Goal: Information Seeking & Learning: Learn about a topic

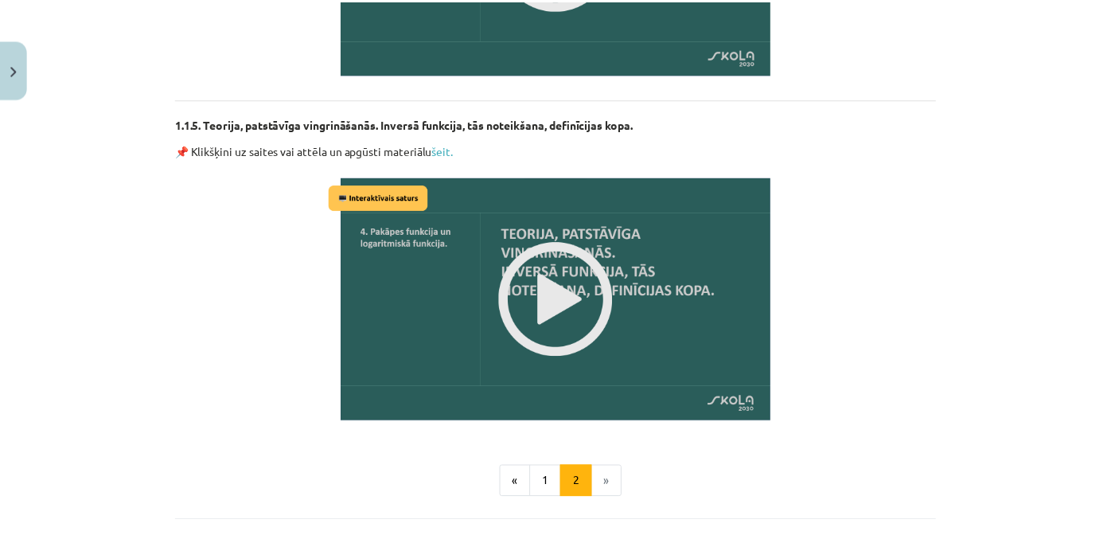
scroll to position [1806, 0]
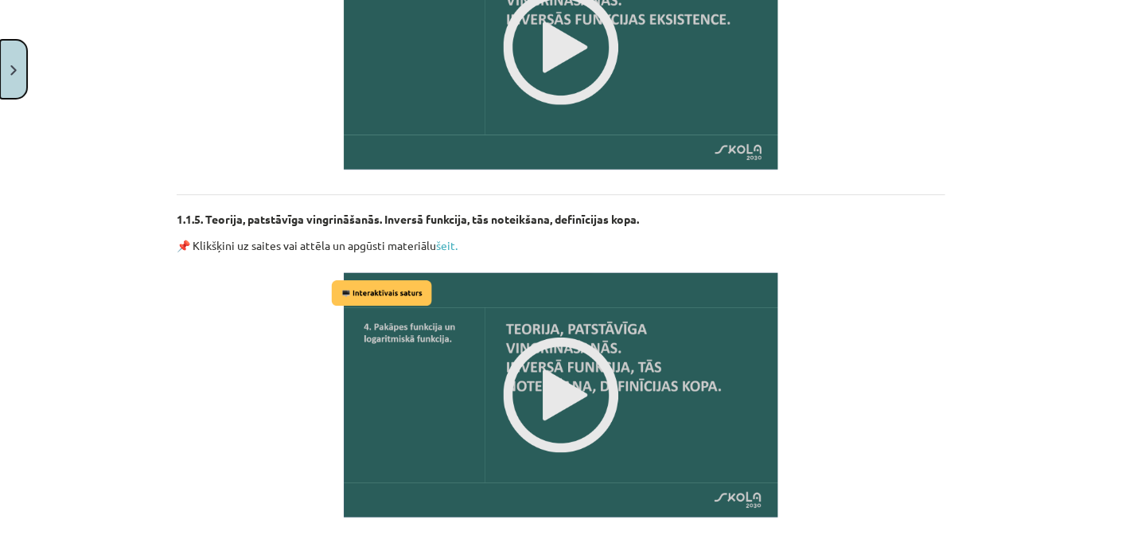
click at [23, 78] on button "Close" at bounding box center [13, 69] width 27 height 59
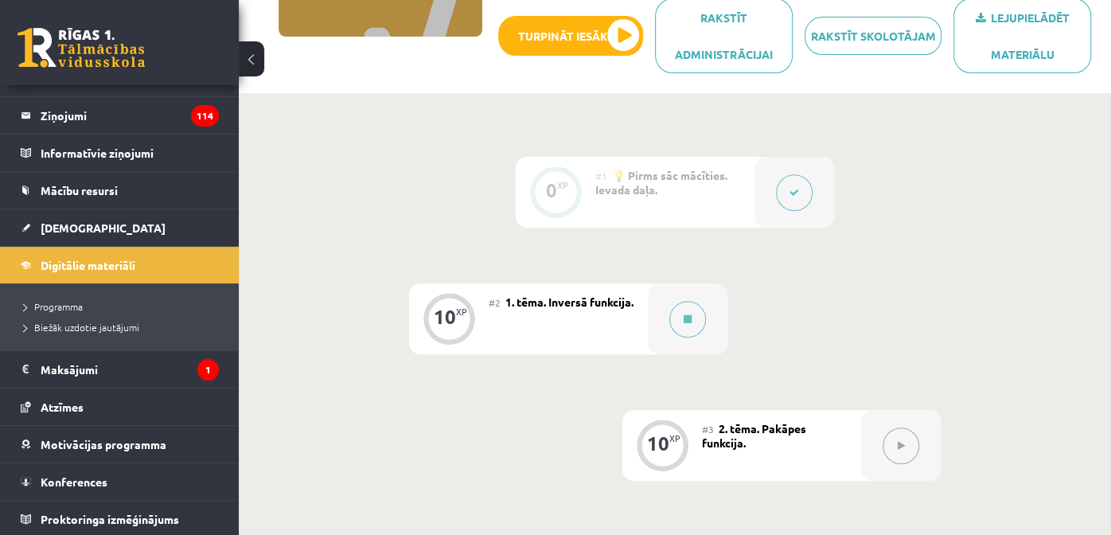
scroll to position [238, 0]
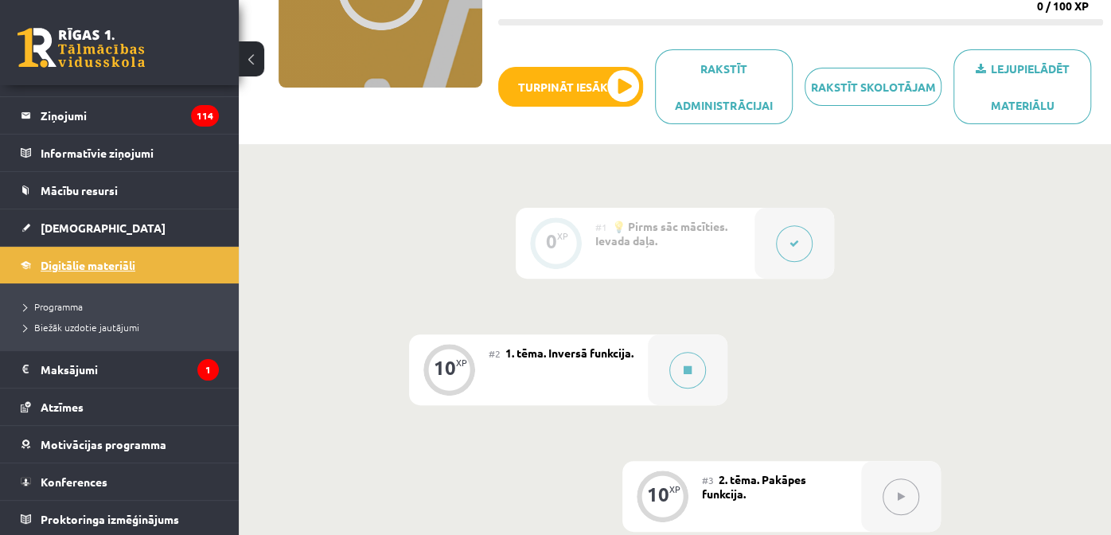
click at [83, 274] on link "Digitālie materiāli" at bounding box center [120, 265] width 198 height 37
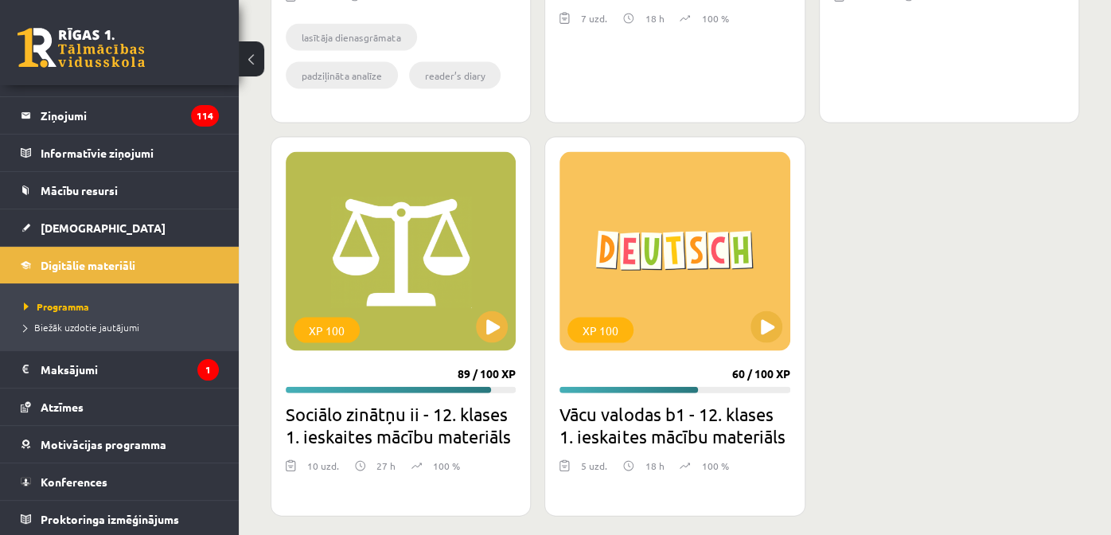
scroll to position [1883, 0]
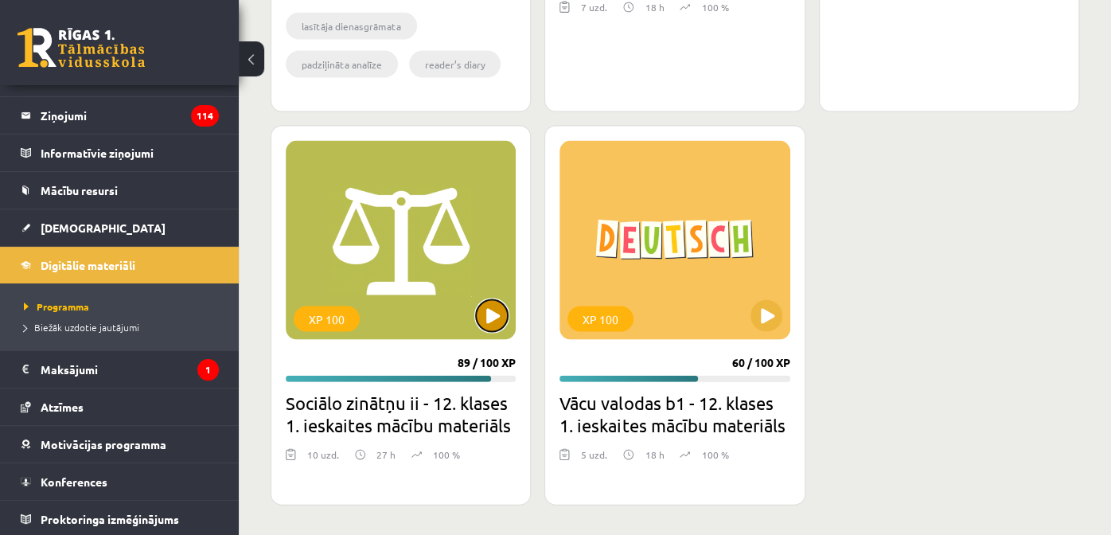
click at [482, 315] on button at bounding box center [492, 316] width 32 height 32
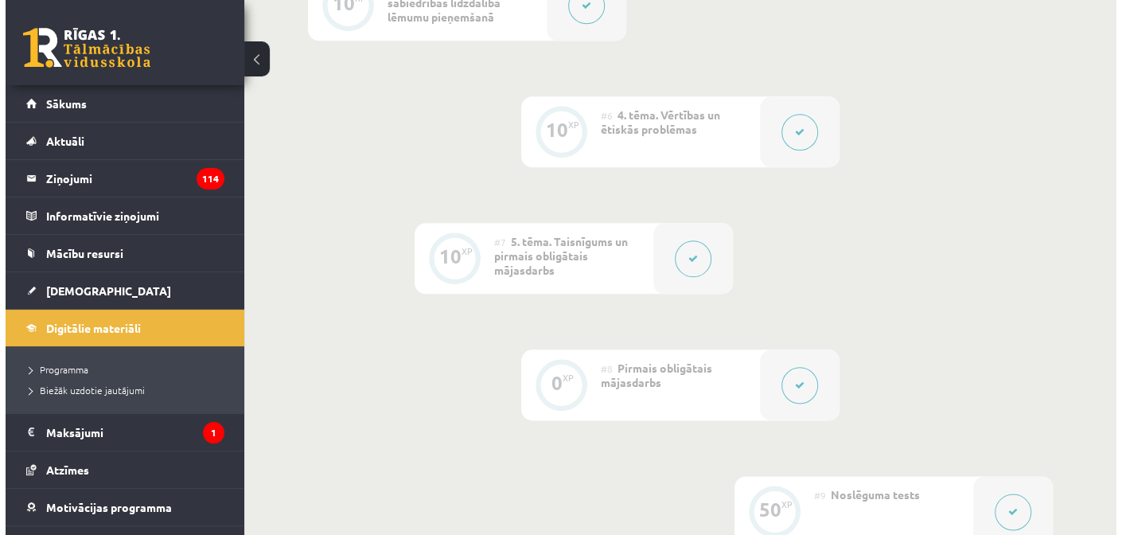
scroll to position [1063, 0]
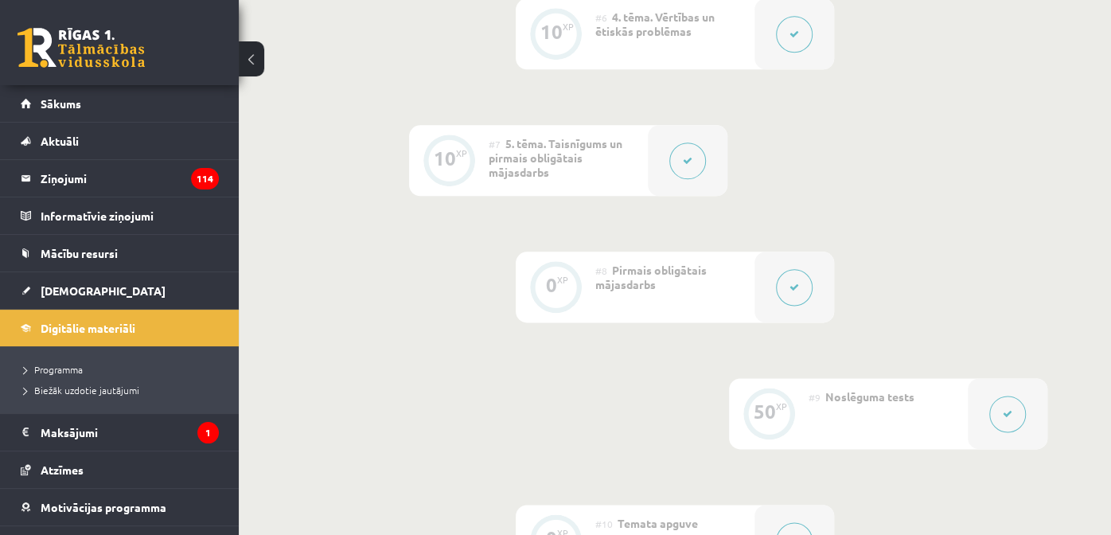
click at [801, 282] on button at bounding box center [794, 287] width 37 height 37
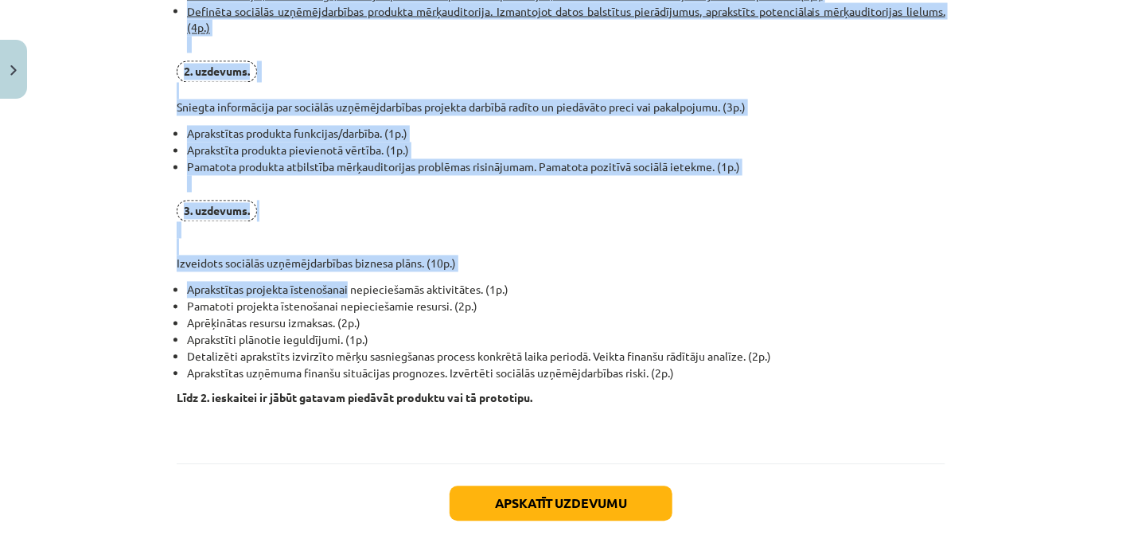
scroll to position [1274, 0]
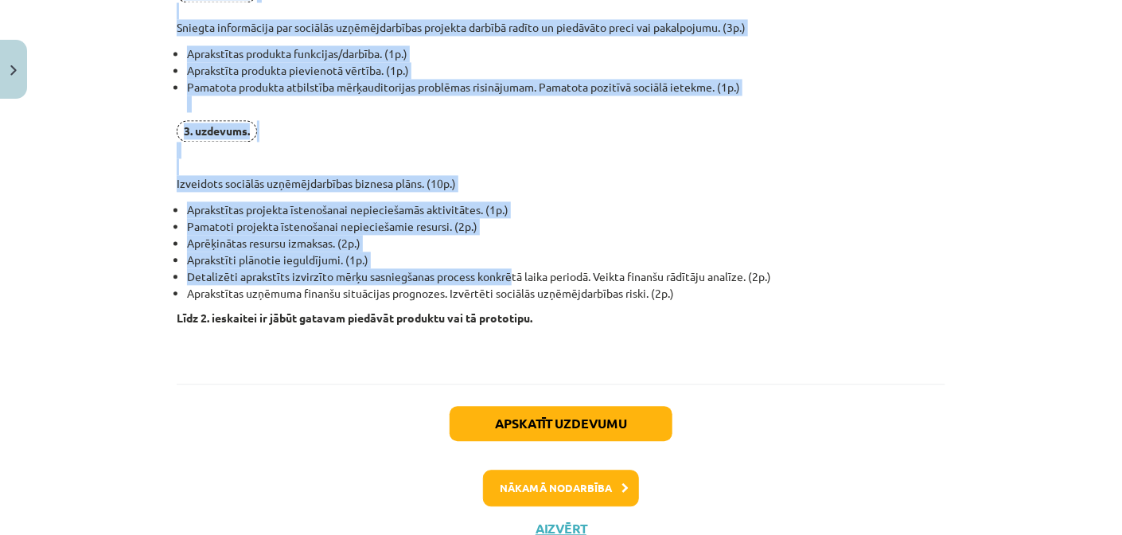
drag, startPoint x: 172, startPoint y: 143, endPoint x: 509, endPoint y: 275, distance: 361.7
drag, startPoint x: 509, startPoint y: 275, endPoint x: 780, endPoint y: 228, distance: 275.6
click at [780, 228] on li "Pamatoti projekta īstenošanai nepieciešamie resursi. (2p.)" at bounding box center [566, 226] width 759 height 17
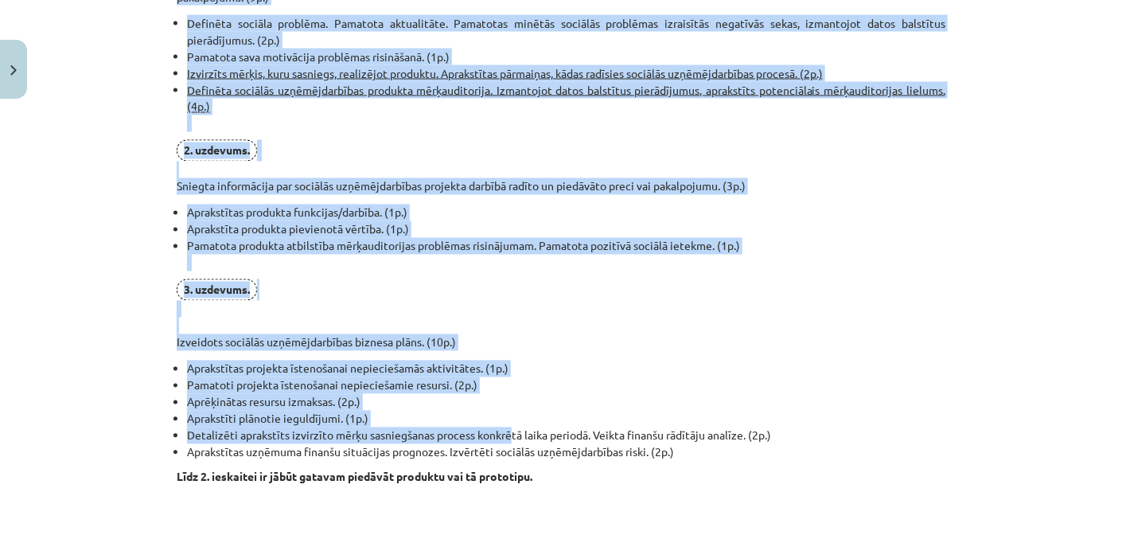
click at [758, 238] on li "Pamatota produkta atbilstība mērķauditorijas problēmas risinājumam. Pamatota po…" at bounding box center [566, 254] width 759 height 33
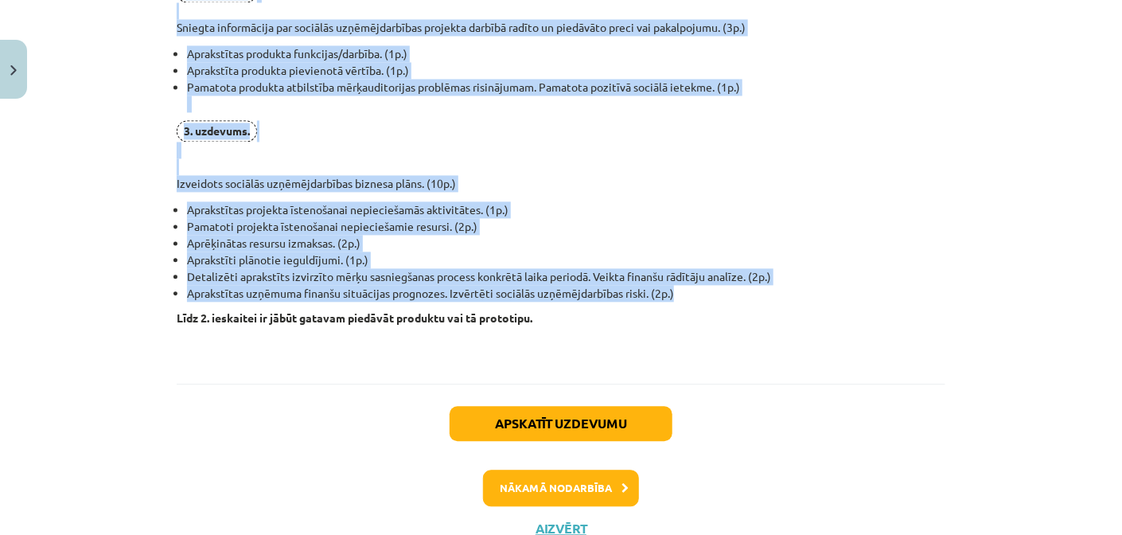
drag, startPoint x: 172, startPoint y: 141, endPoint x: 734, endPoint y: 288, distance: 580.9
copy div "Lo ips dolorsitam consecte adipiscingelits doeiusmo (temp 36 i.) 7. utlabore. E…"
click at [334, 107] on li "Pamatota produkta atbilstība mērķauditorijas problēmas risinājumam. Pamatota po…" at bounding box center [566, 95] width 759 height 33
click at [464, 102] on li "Pamatota produkta atbilstība mērķauditorijas problēmas risinājumam. Pamatota po…" at bounding box center [566, 95] width 759 height 33
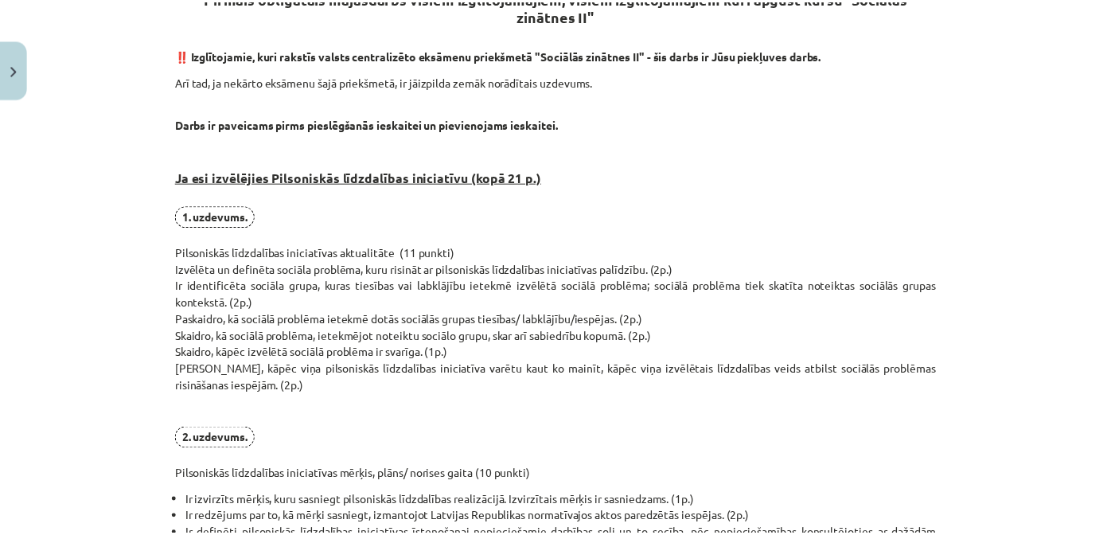
scroll to position [238, 0]
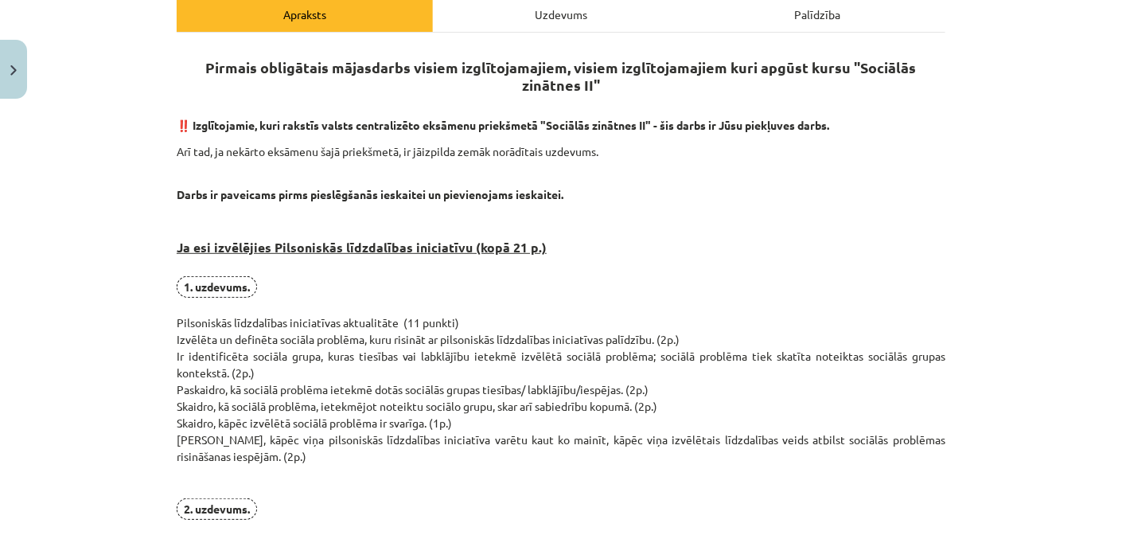
click at [22, 41] on div "Mācību tēma: Sociālo zinātņu ii - 12. klases 1. ieskaites mācību materiāls #8 P…" at bounding box center [561, 267] width 1122 height 535
click at [21, 50] on button "Close" at bounding box center [13, 69] width 27 height 59
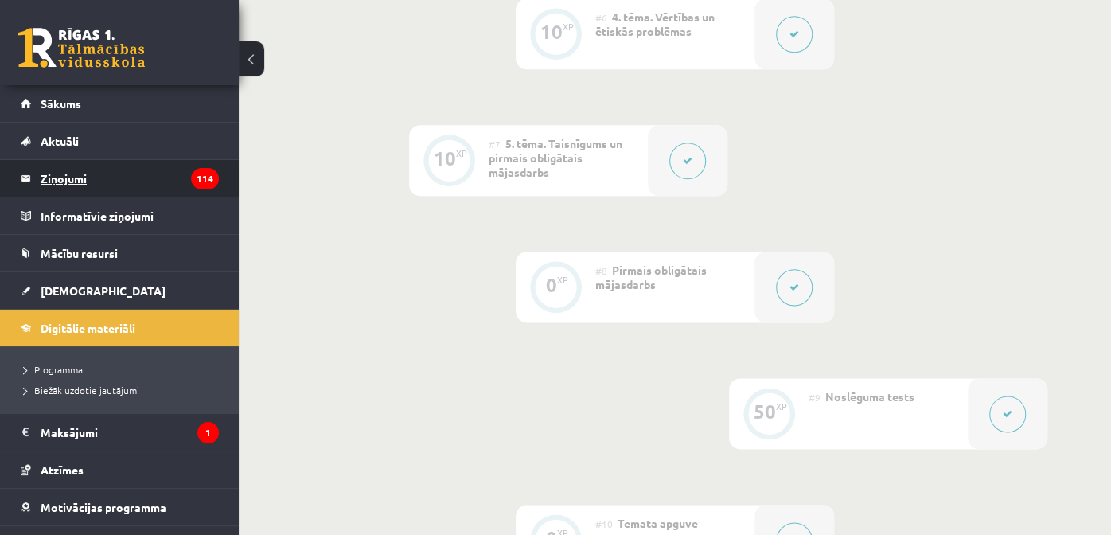
click at [136, 190] on legend "Ziņojumi 114" at bounding box center [130, 178] width 178 height 37
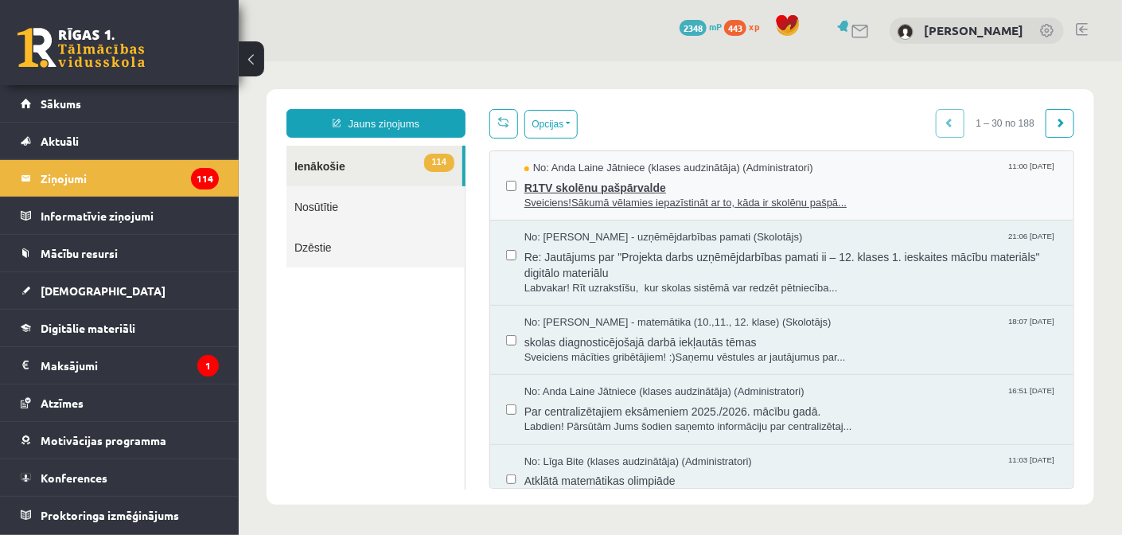
click at [572, 195] on span "Sveiciens!Sākumā vēlamies iepazīstināt ar to, kāda ir skolēnu pašpā..." at bounding box center [790, 202] width 533 height 15
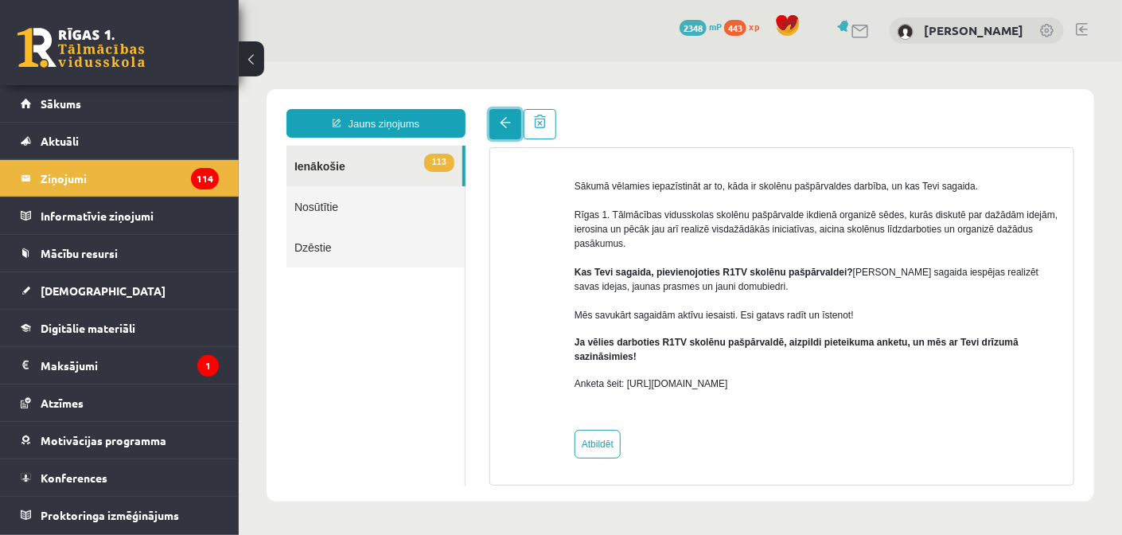
click at [491, 131] on link at bounding box center [505, 123] width 32 height 30
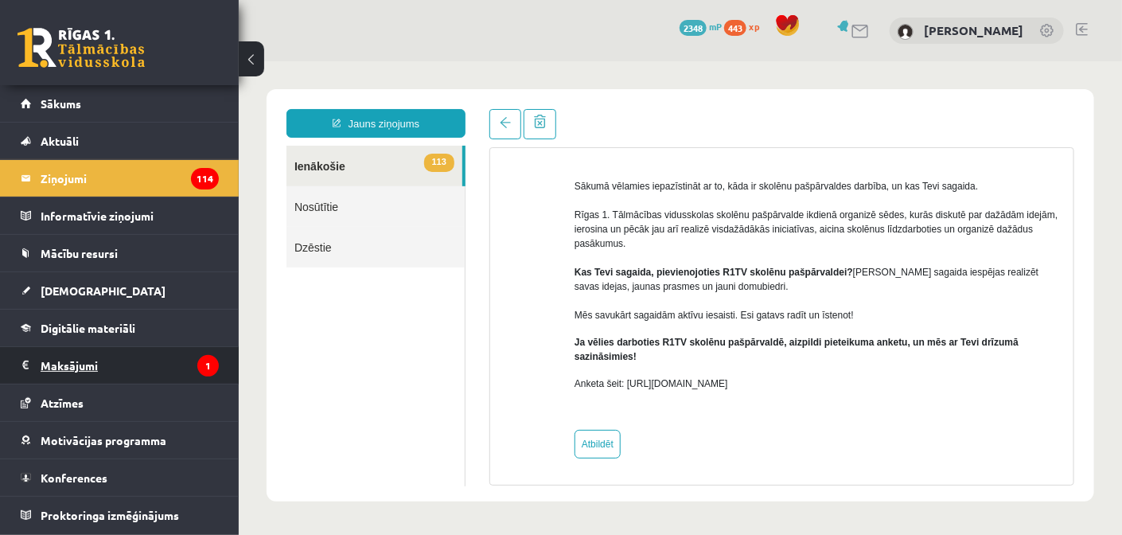
click at [128, 364] on legend "Maksājumi 1" at bounding box center [130, 365] width 178 height 37
